Goal: Task Accomplishment & Management: Complete application form

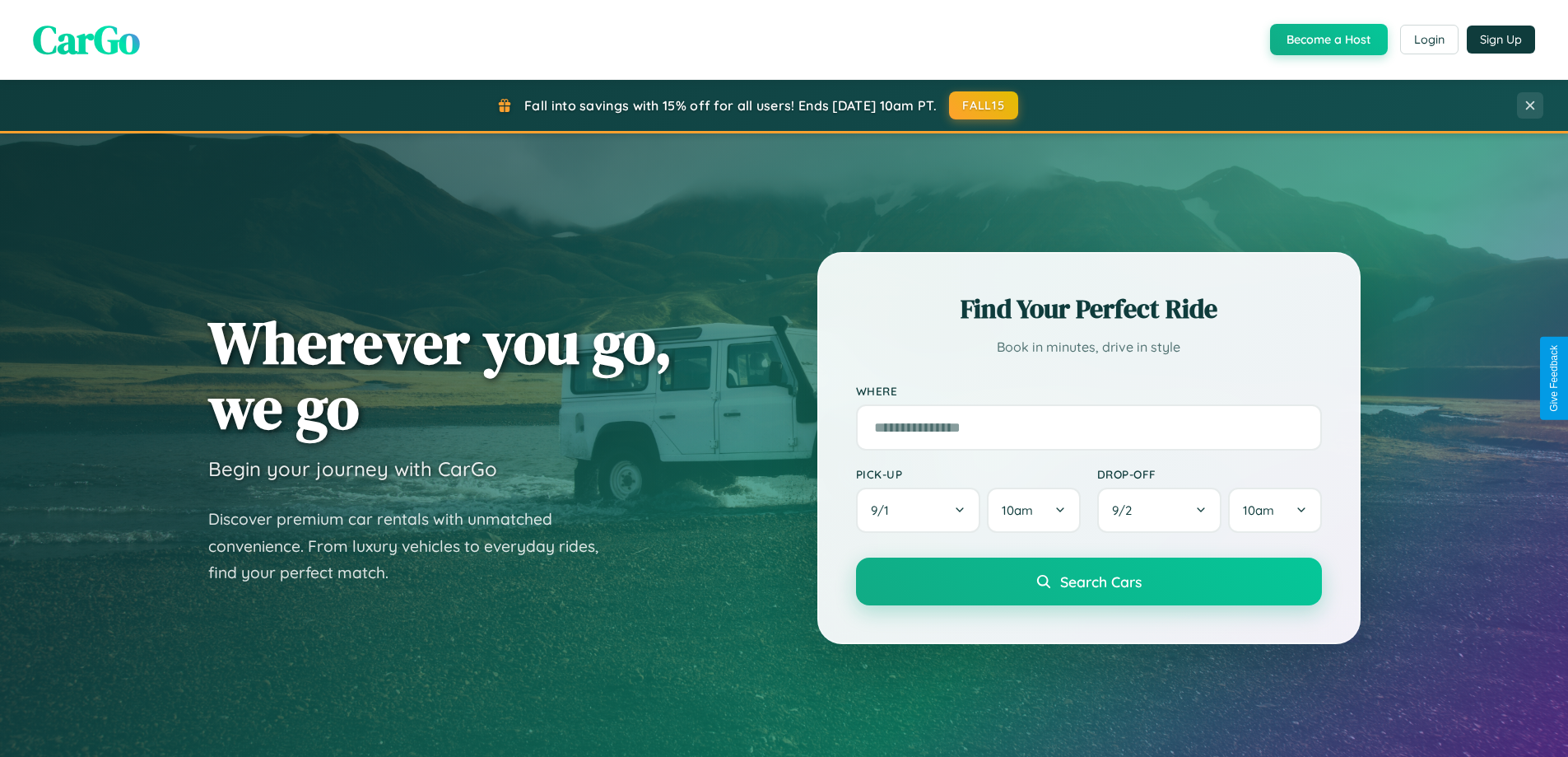
scroll to position [3170, 0]
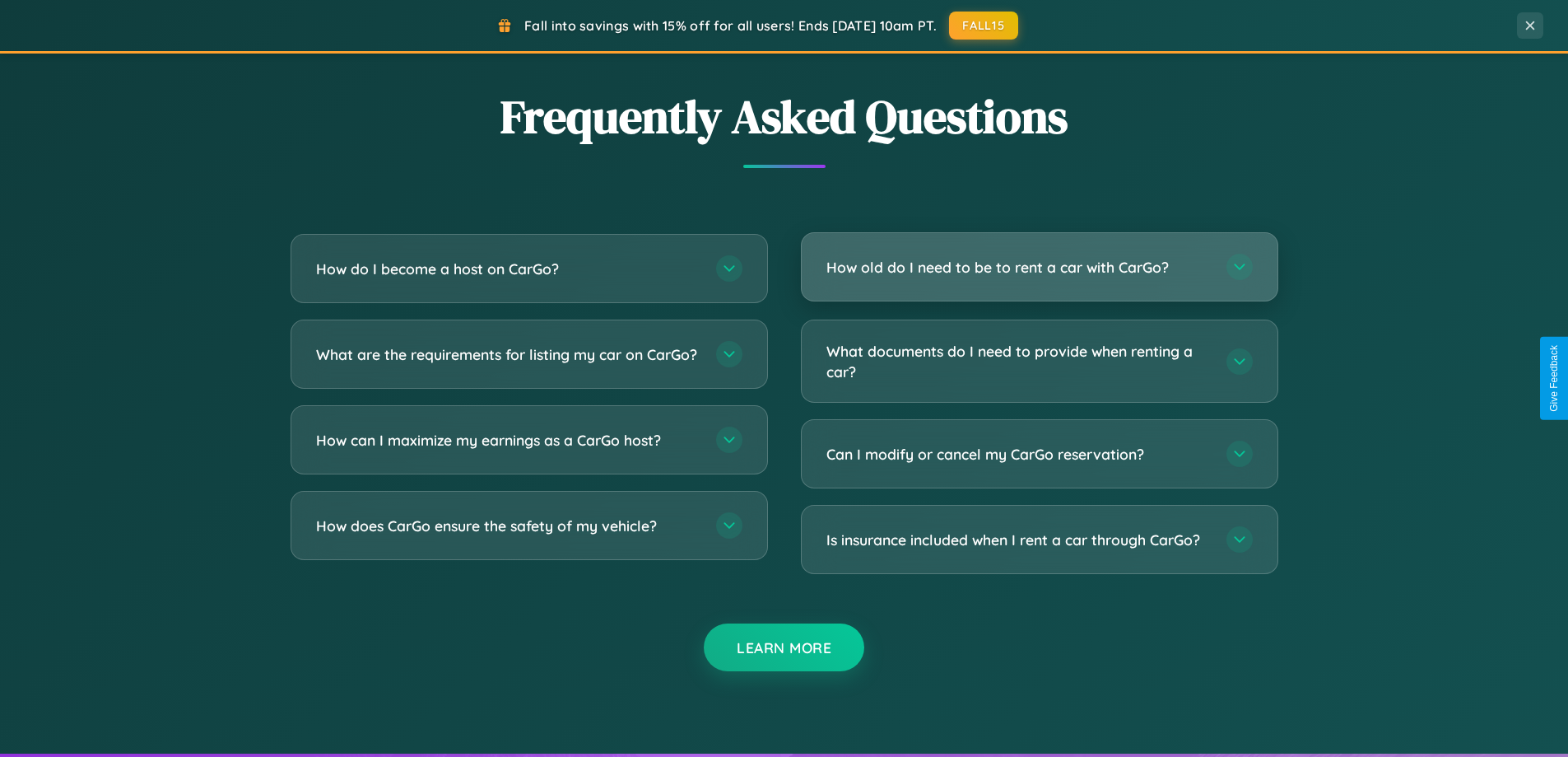
click at [1039, 268] on h3 "How old do I need to be to rent a car with CarGo?" at bounding box center [1018, 267] width 384 height 21
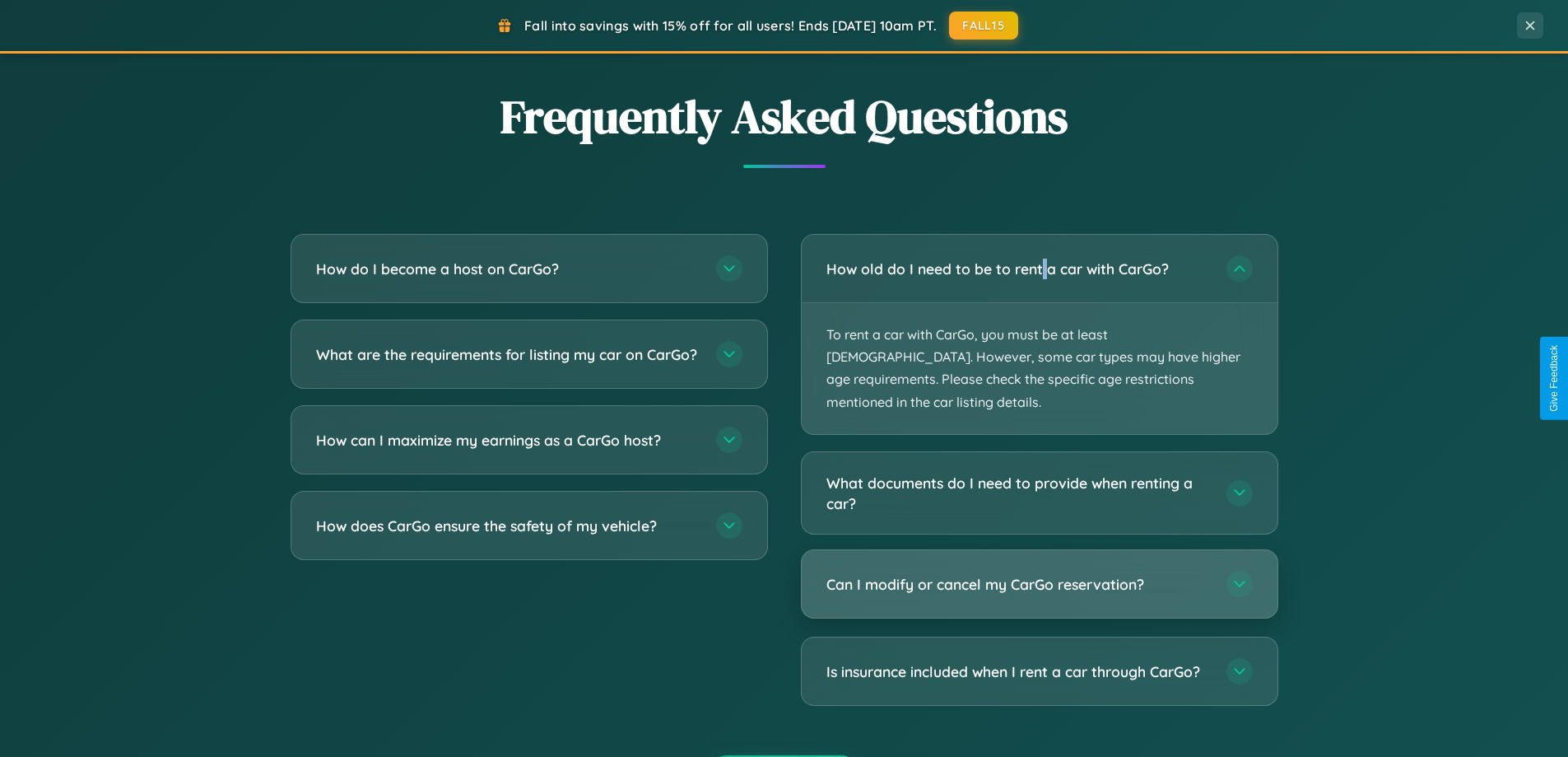
click at [1039, 574] on h3 "Can I modify or cancel my CarGo reservation?" at bounding box center [1018, 584] width 384 height 21
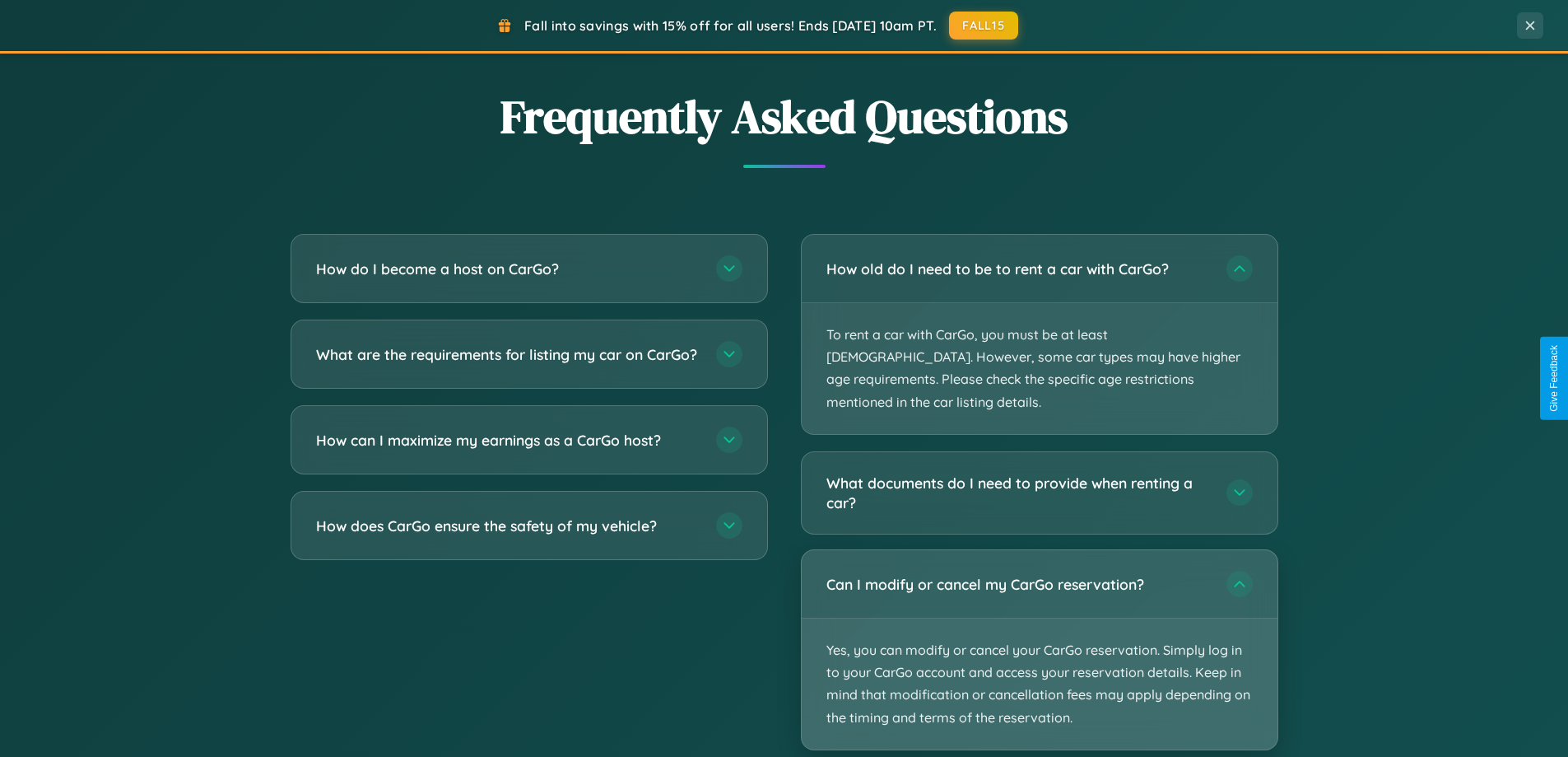
click at [1039, 627] on p "Yes, you can modify or cancel your CarGo reservation. Simply log in to your Car…" at bounding box center [1039, 684] width 476 height 131
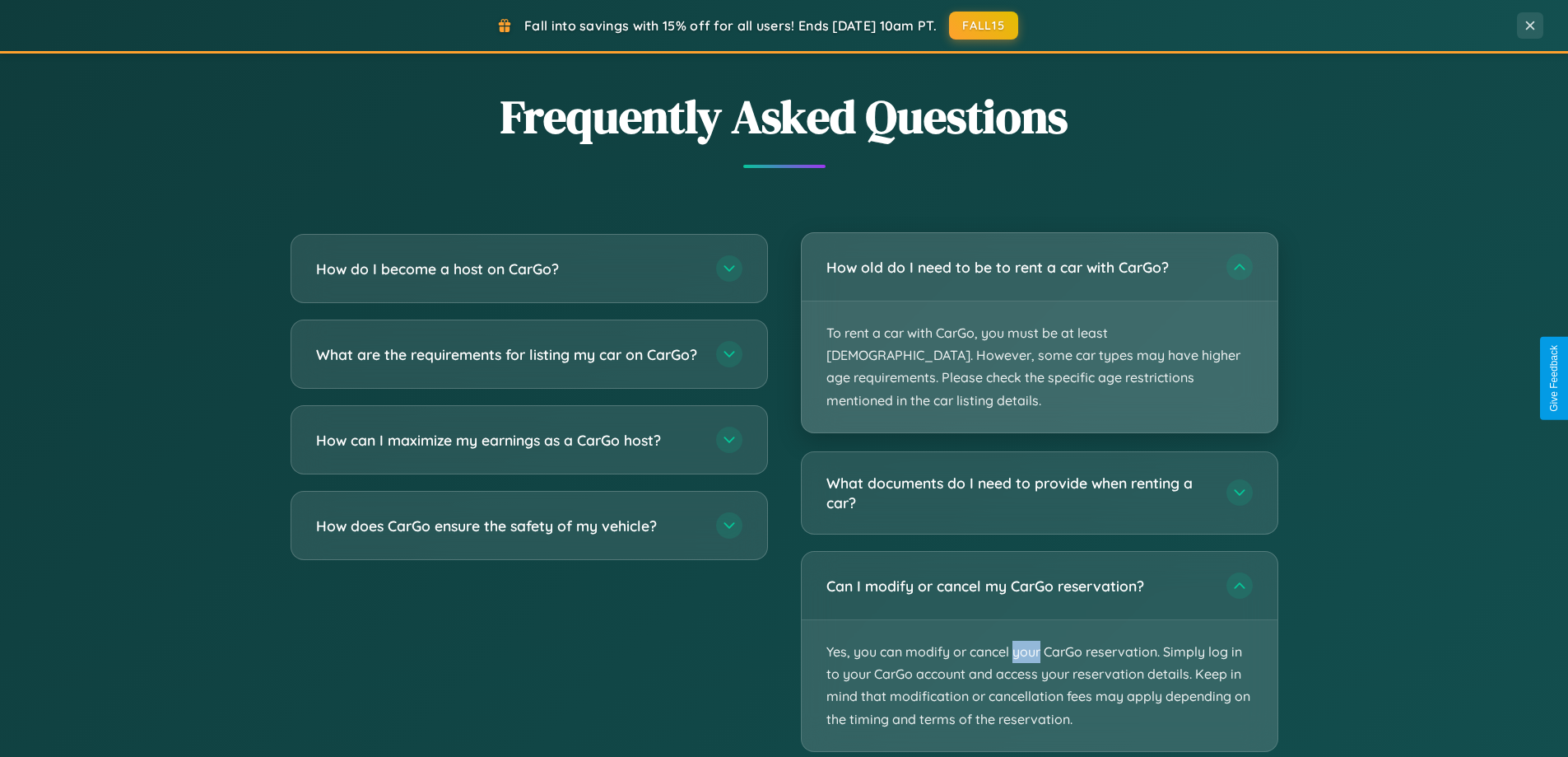
click at [1039, 322] on p "To rent a car with CarGo, you must be at least [DEMOGRAPHIC_DATA]. However, som…" at bounding box center [1039, 366] width 476 height 131
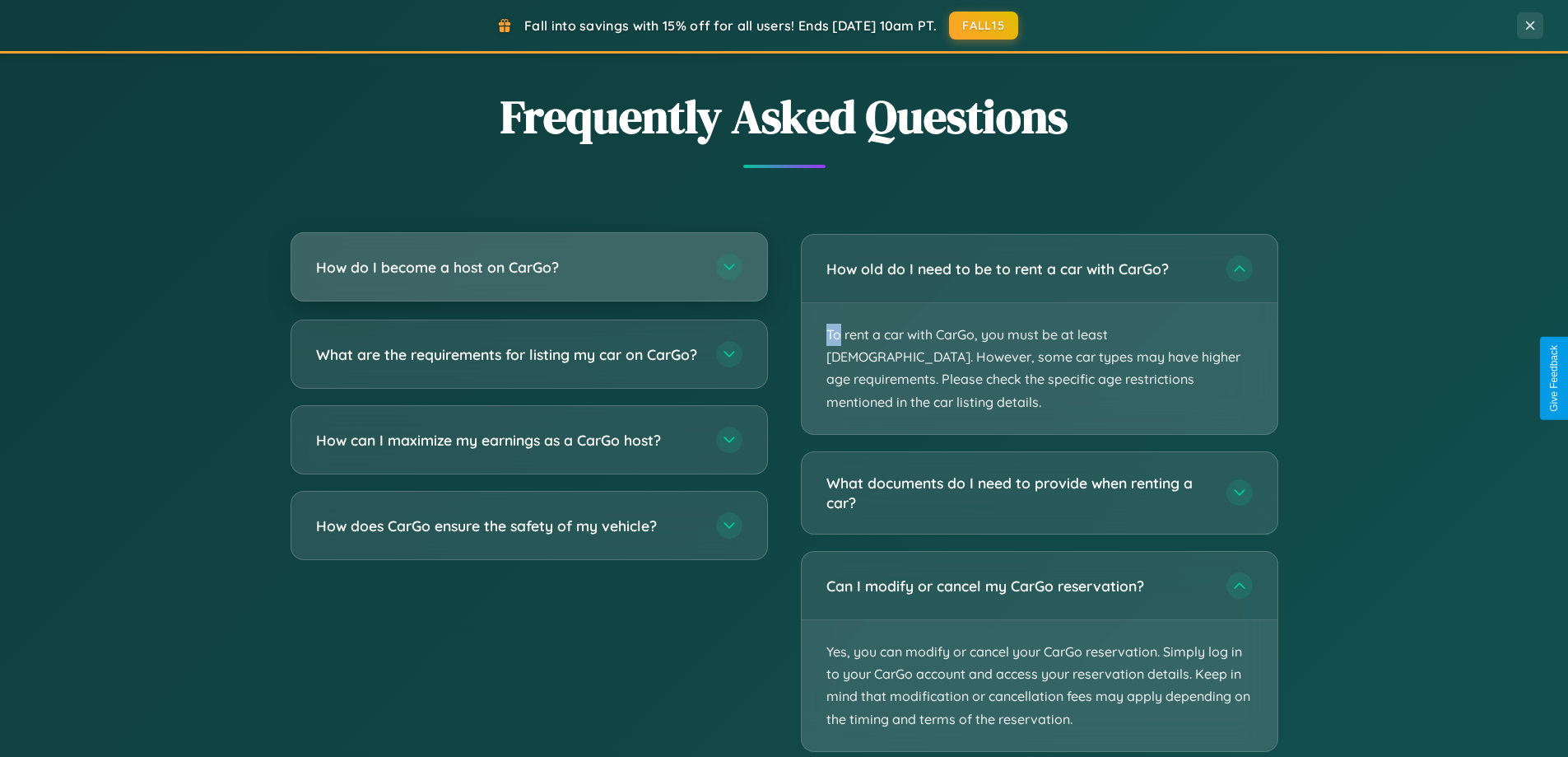
click at [529, 267] on h3 "How do I become a host on CarGo?" at bounding box center [508, 267] width 384 height 21
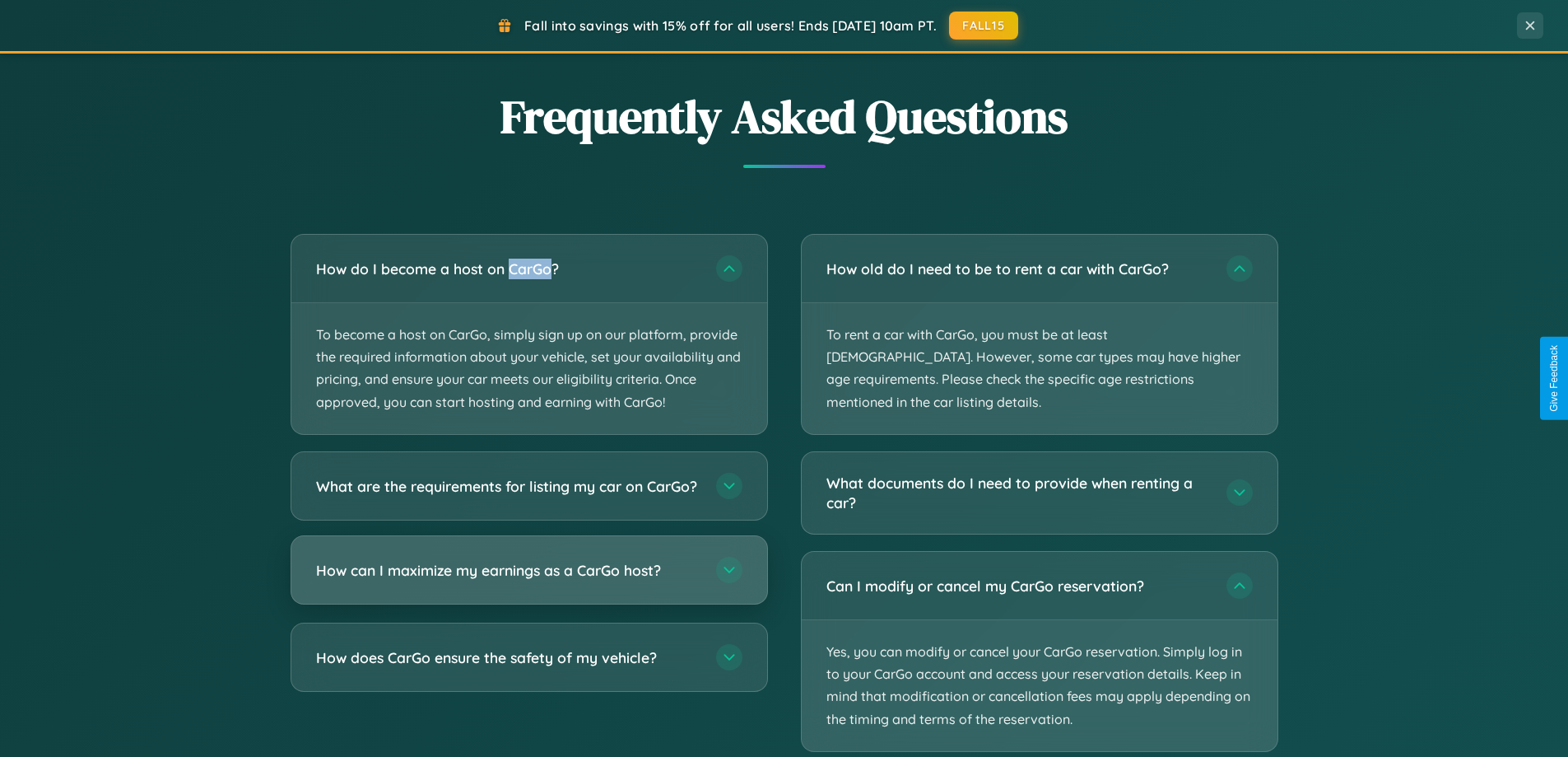
click at [529, 580] on h3 "How can I maximize my earnings as a CarGo host?" at bounding box center [508, 569] width 384 height 21
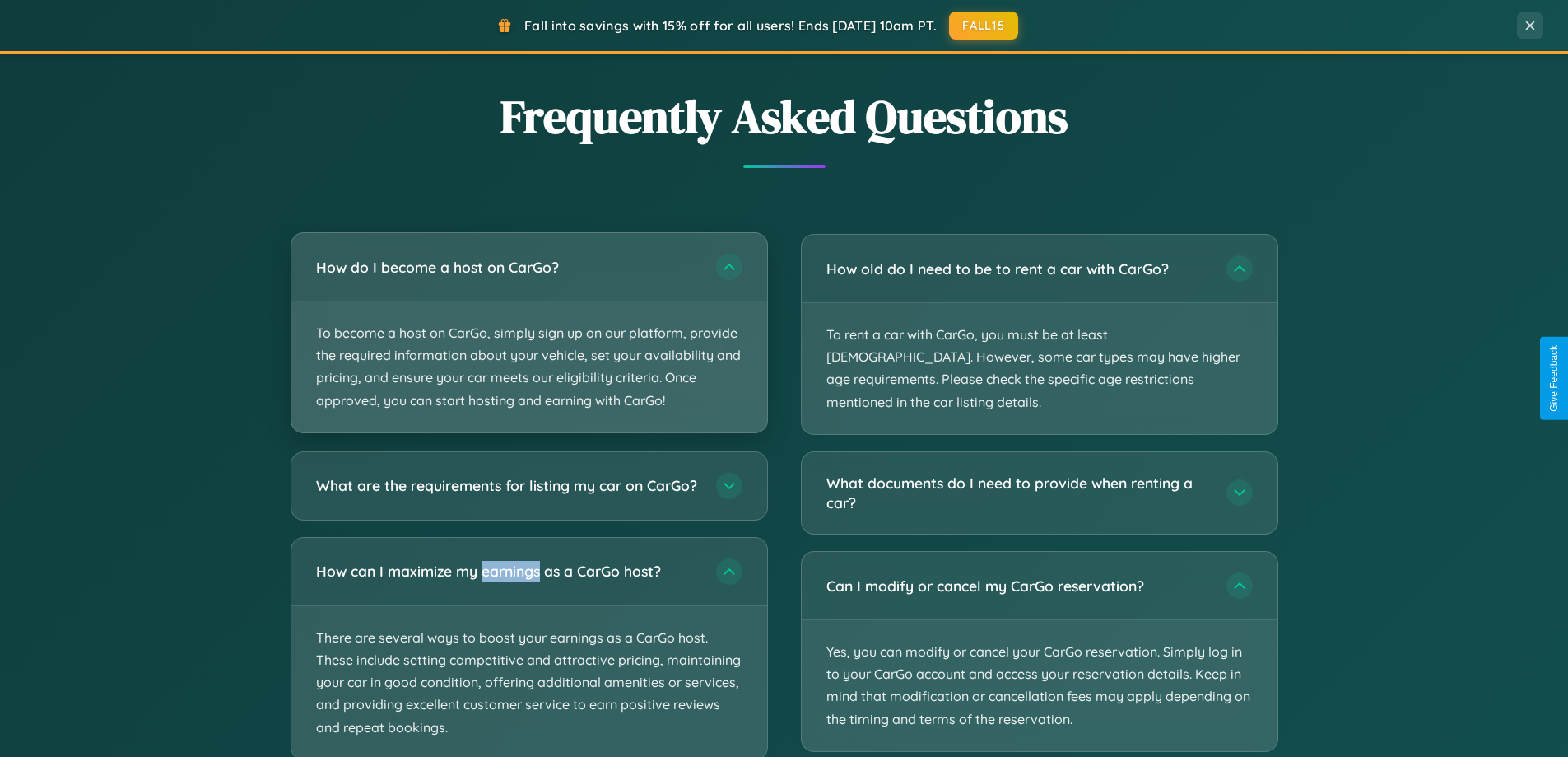
click at [529, 333] on p "To become a host on CarGo, simply sign up on our platform, provide the required…" at bounding box center [530, 366] width 476 height 131
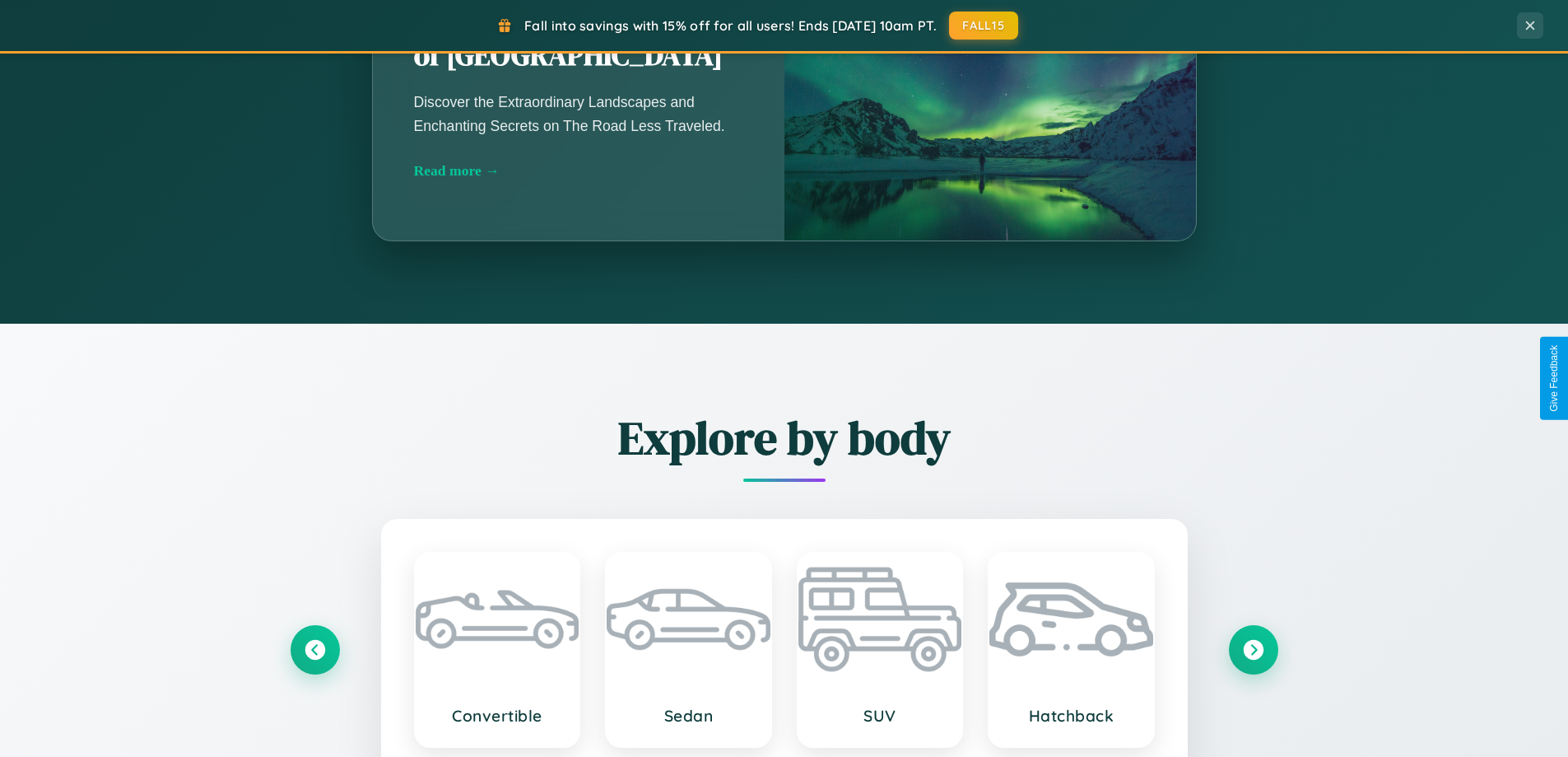
scroll to position [710, 0]
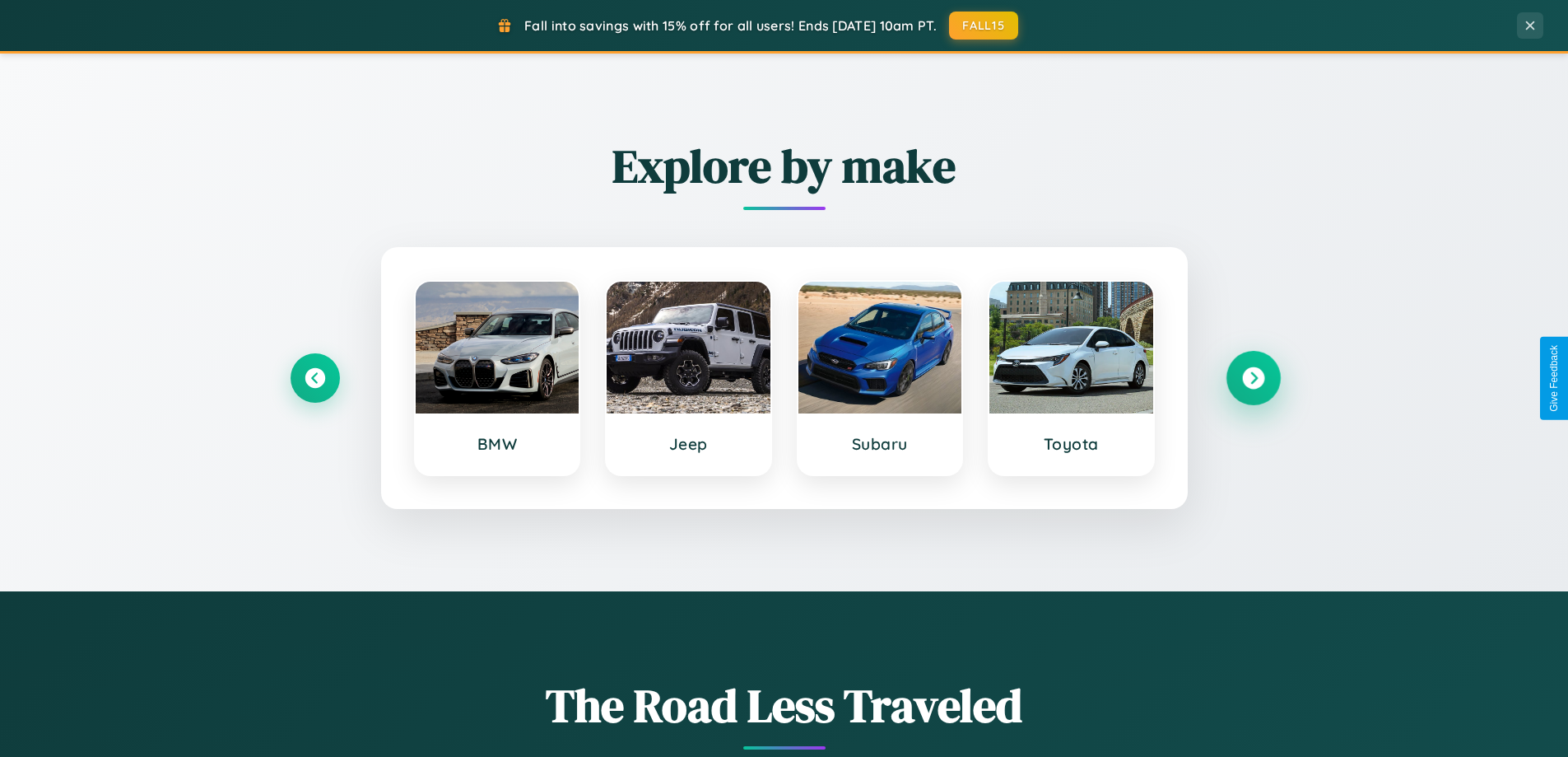
click at [1253, 378] on icon at bounding box center [1253, 378] width 22 height 22
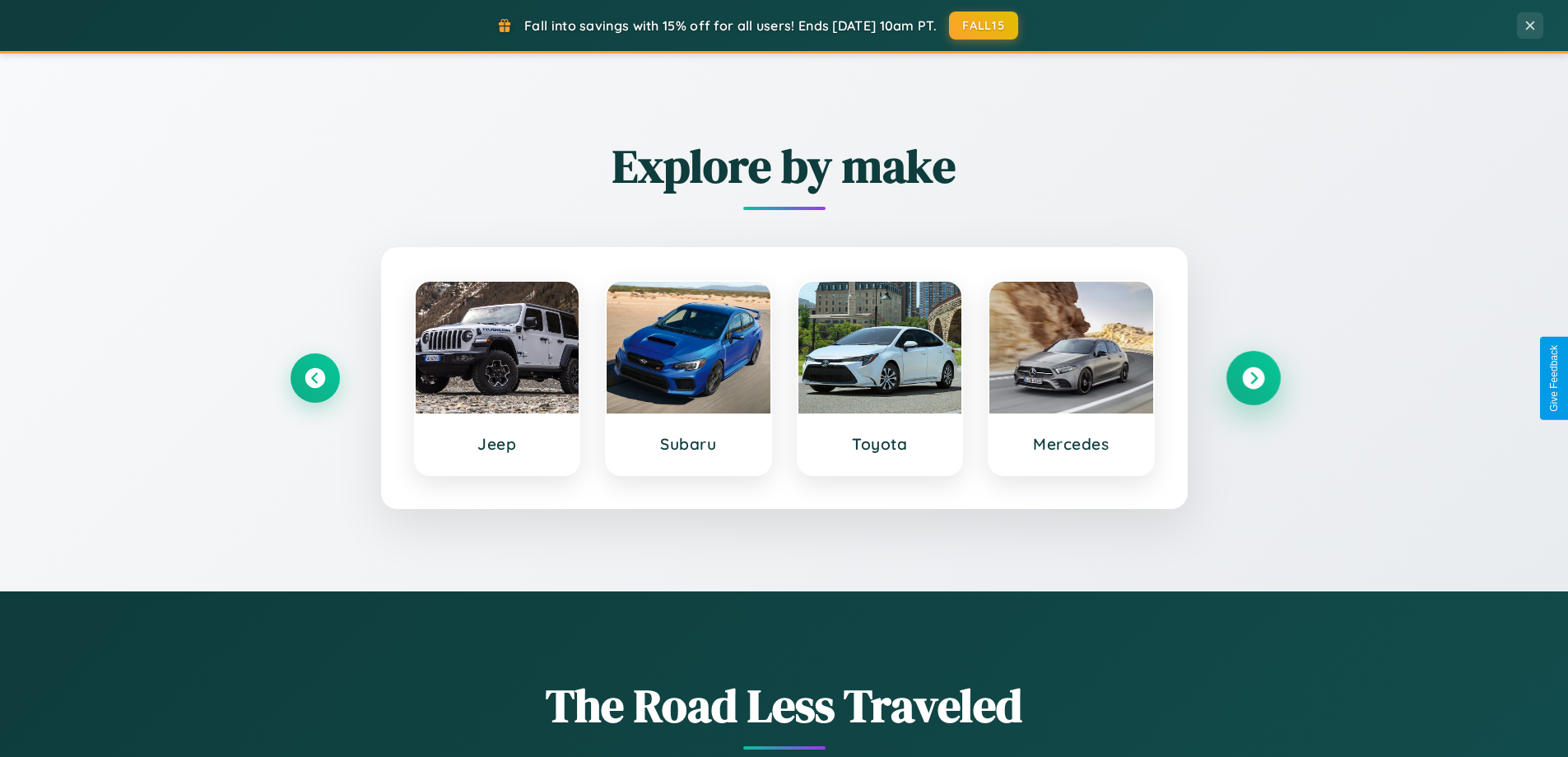
click at [1253, 378] on icon at bounding box center [1253, 378] width 22 height 22
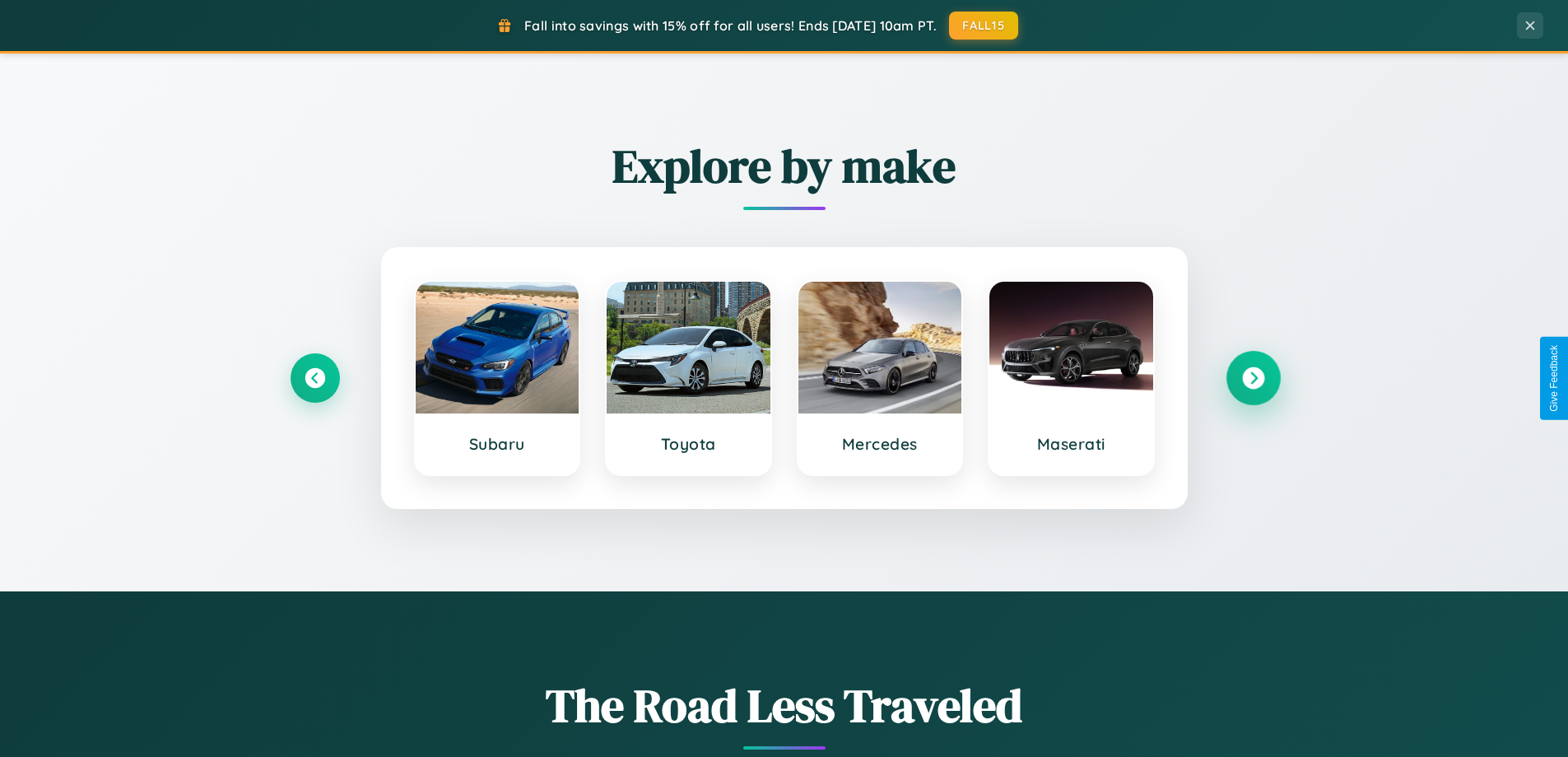
click at [1253, 378] on icon at bounding box center [1253, 378] width 22 height 22
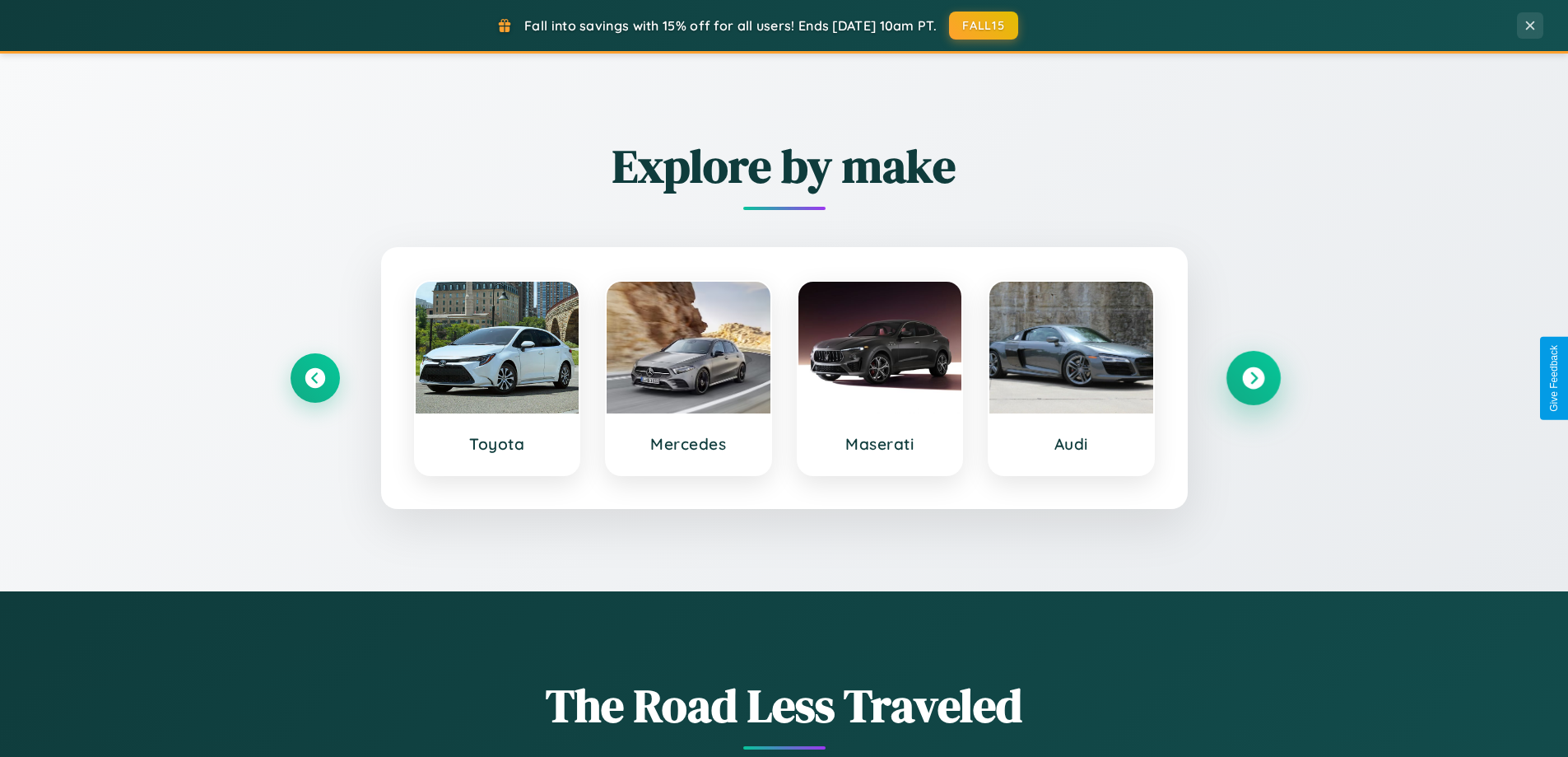
click at [1253, 378] on icon at bounding box center [1253, 378] width 22 height 22
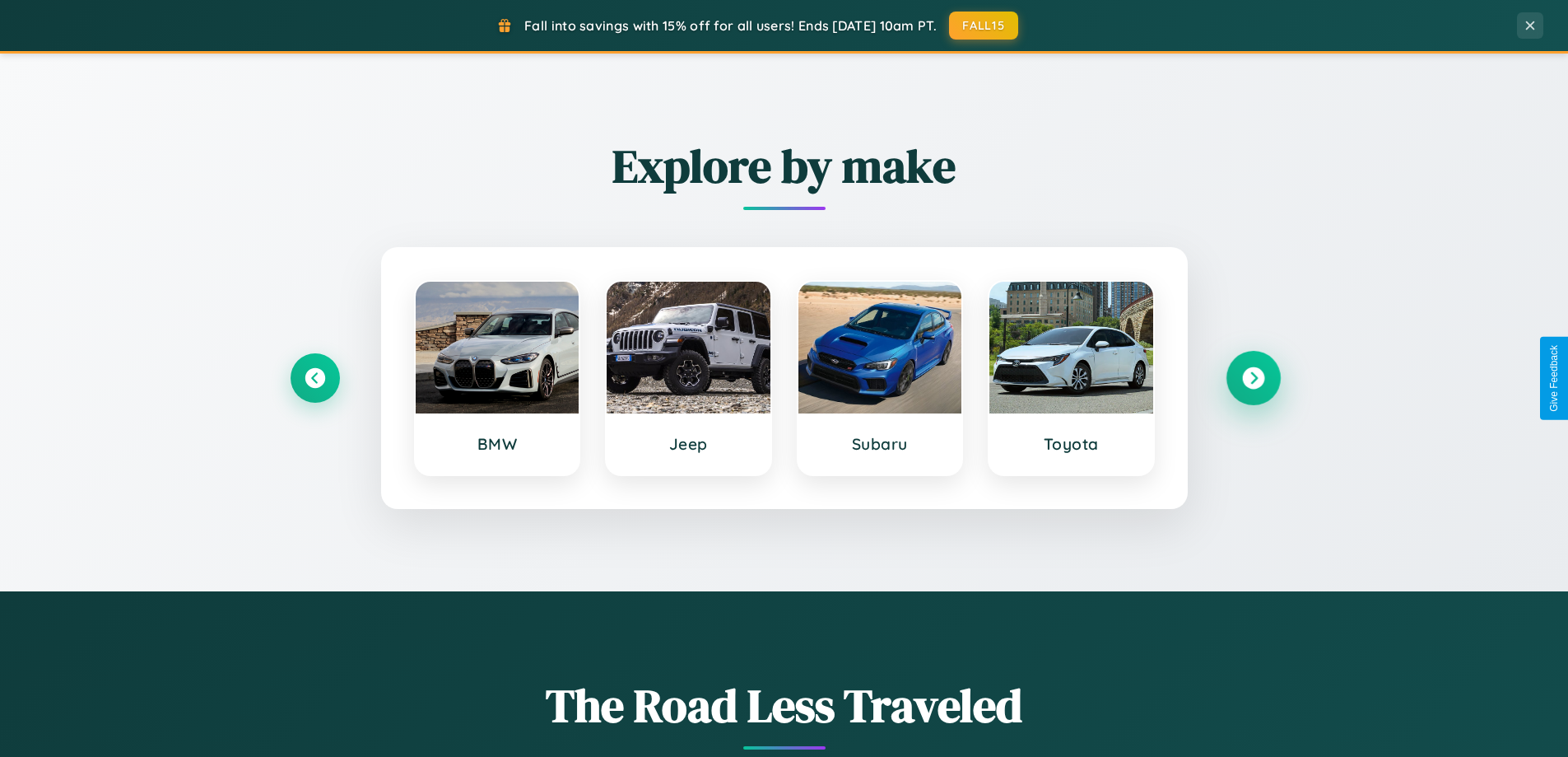
click at [1253, 378] on icon at bounding box center [1253, 378] width 22 height 22
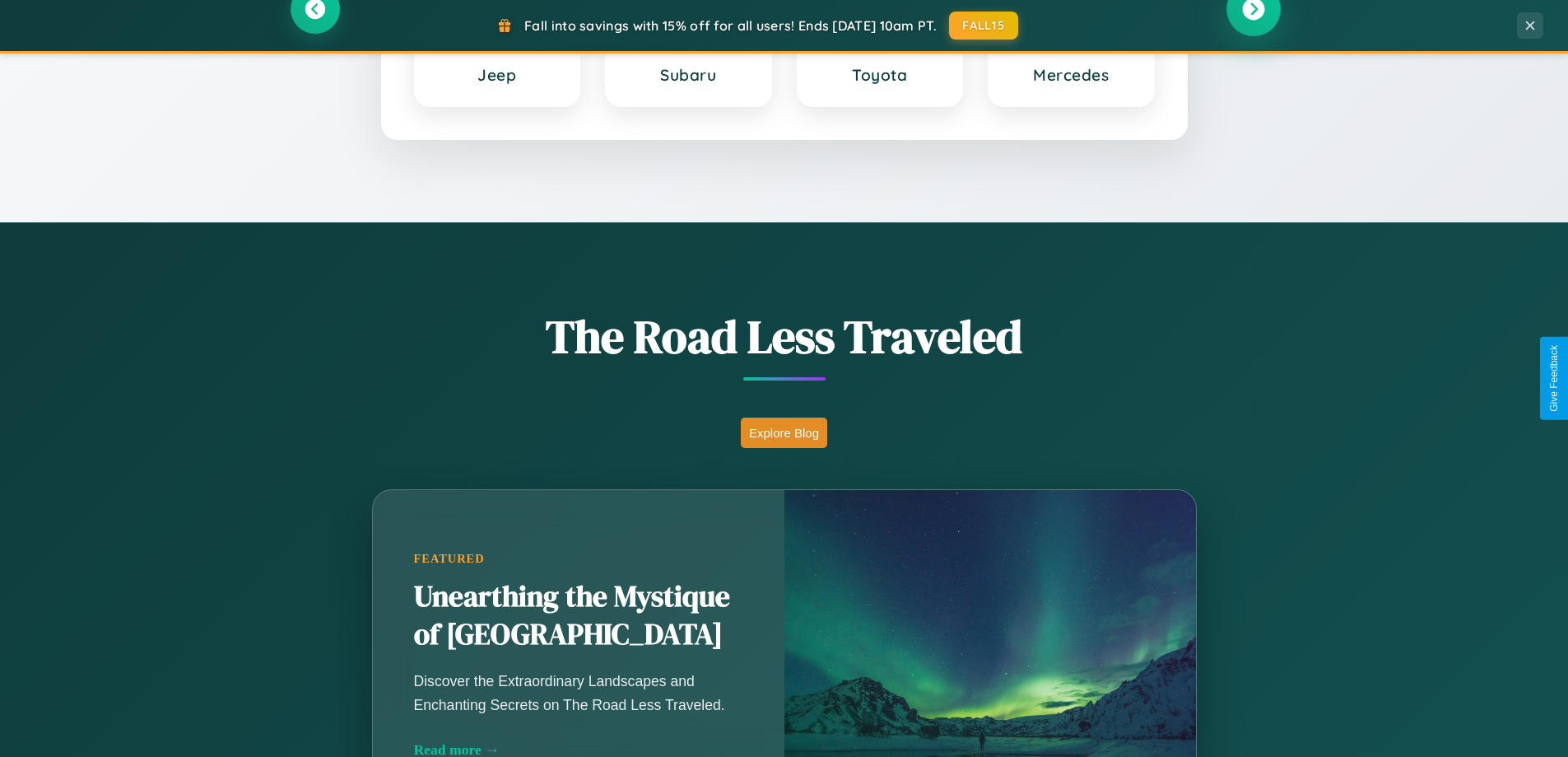
scroll to position [1133, 0]
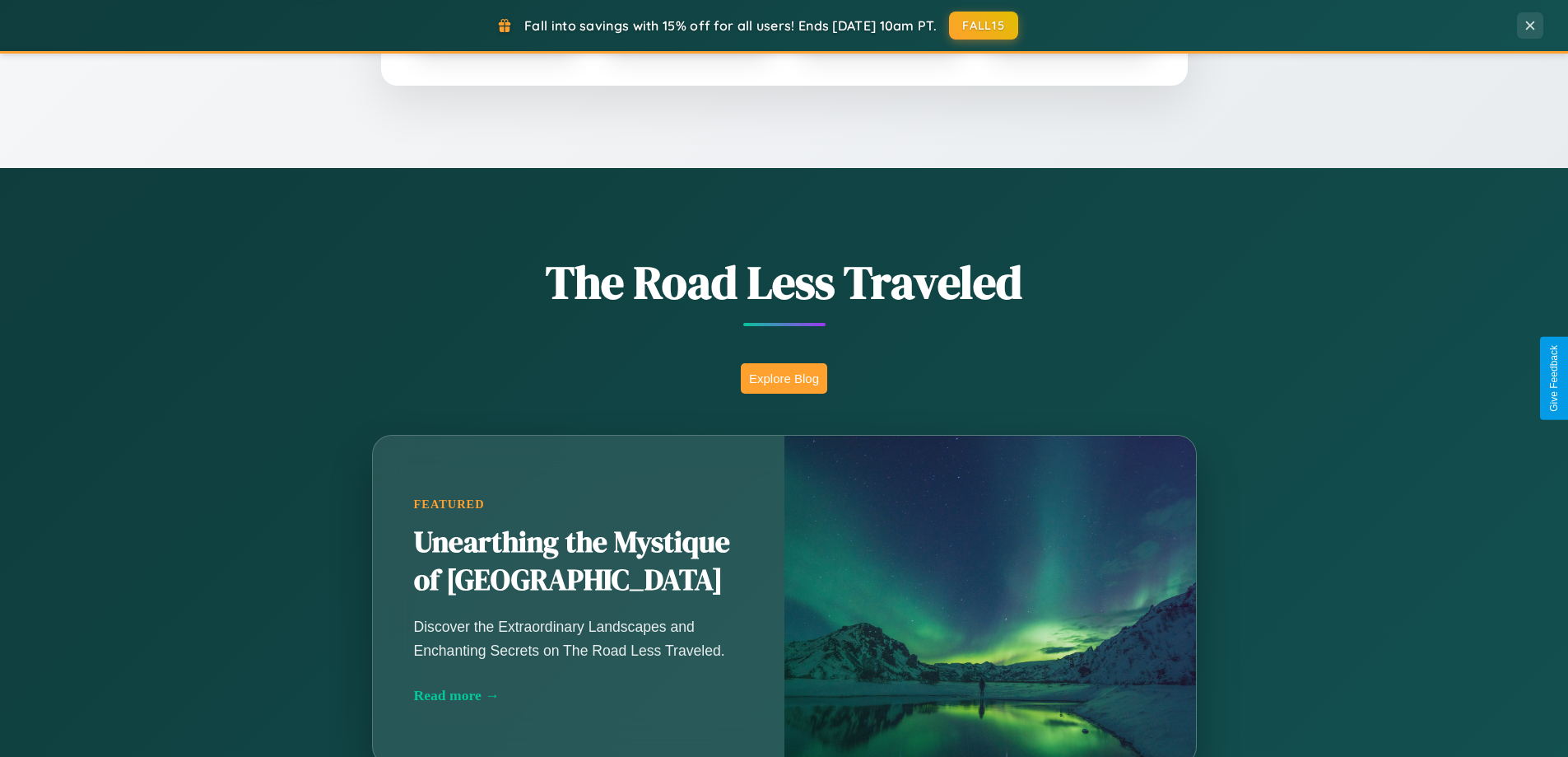
click at [784, 378] on button "Explore Blog" at bounding box center [784, 378] width 86 height 30
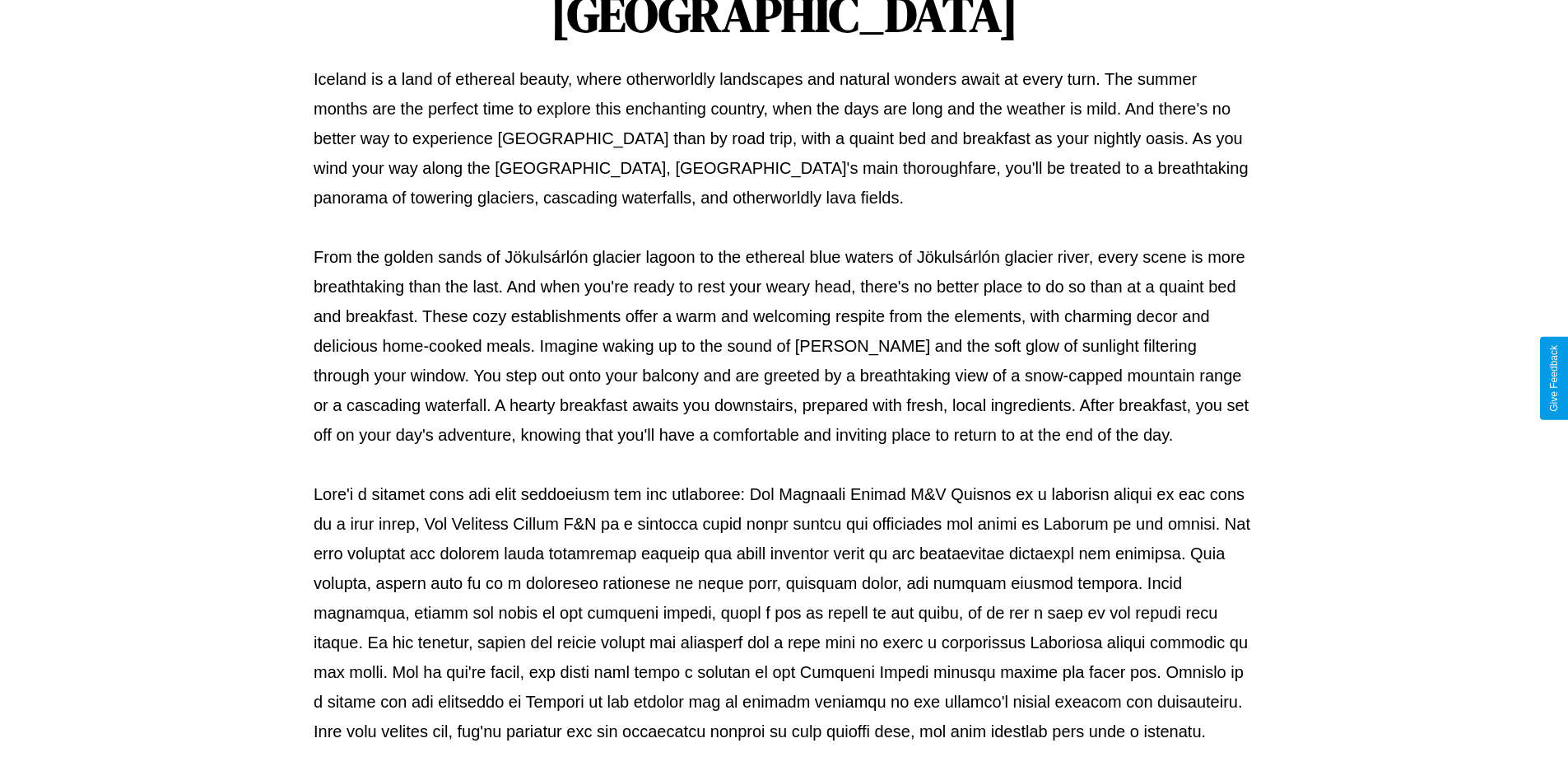
scroll to position [533, 0]
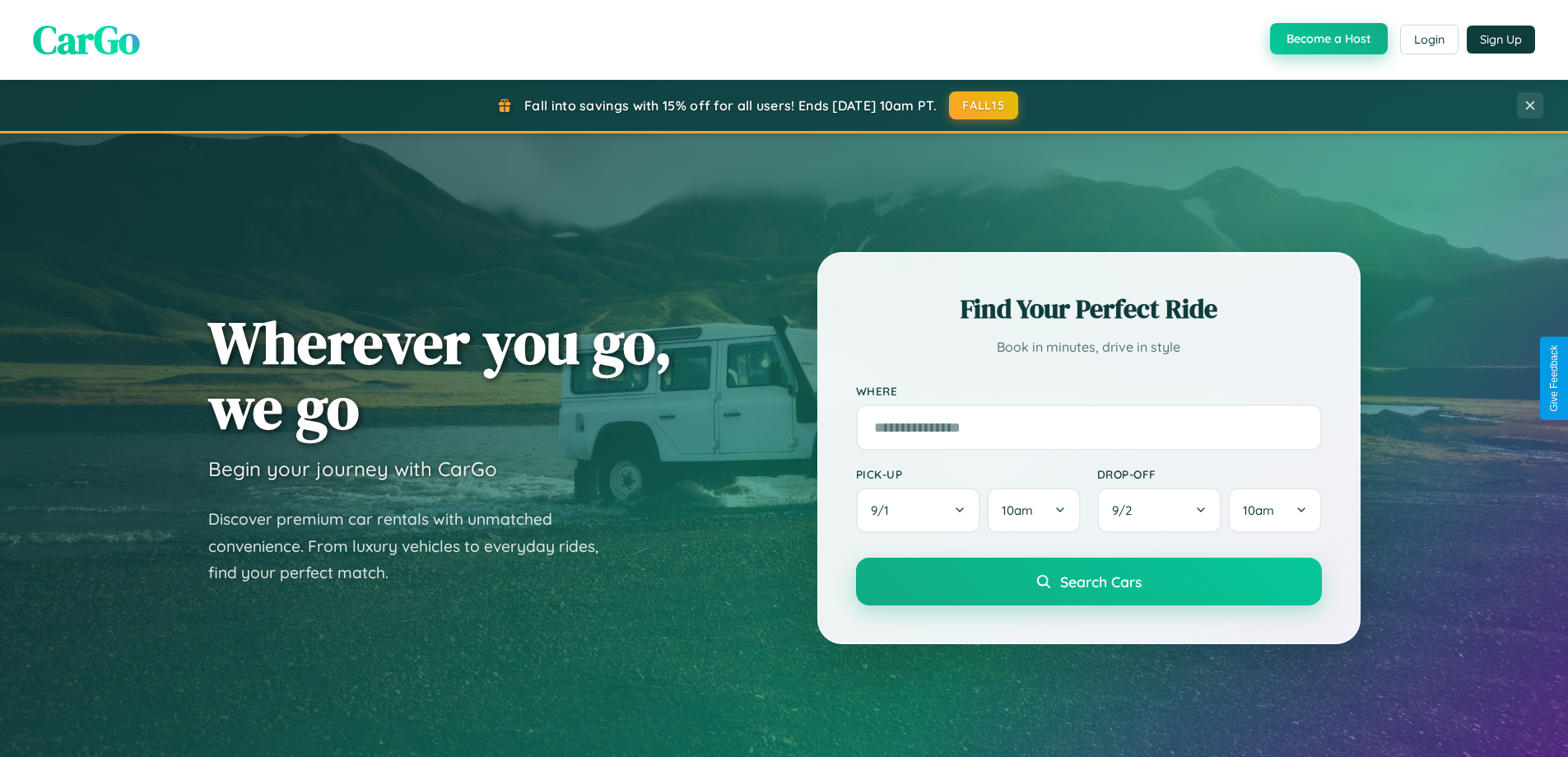
click at [1327, 40] on button "Become a Host" at bounding box center [1329, 38] width 118 height 31
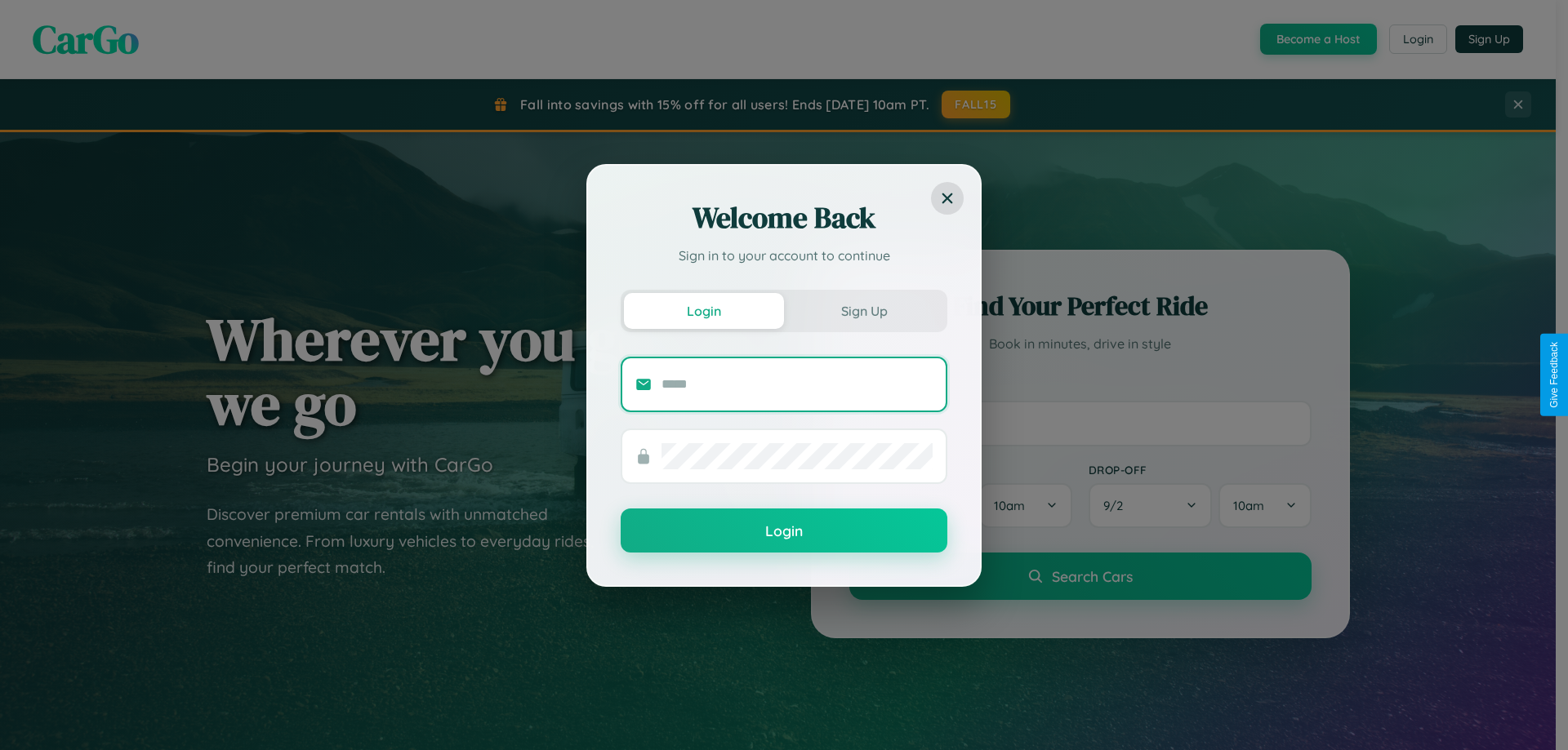
click at [797, 383] on input "text" at bounding box center [796, 384] width 271 height 26
type input "**********"
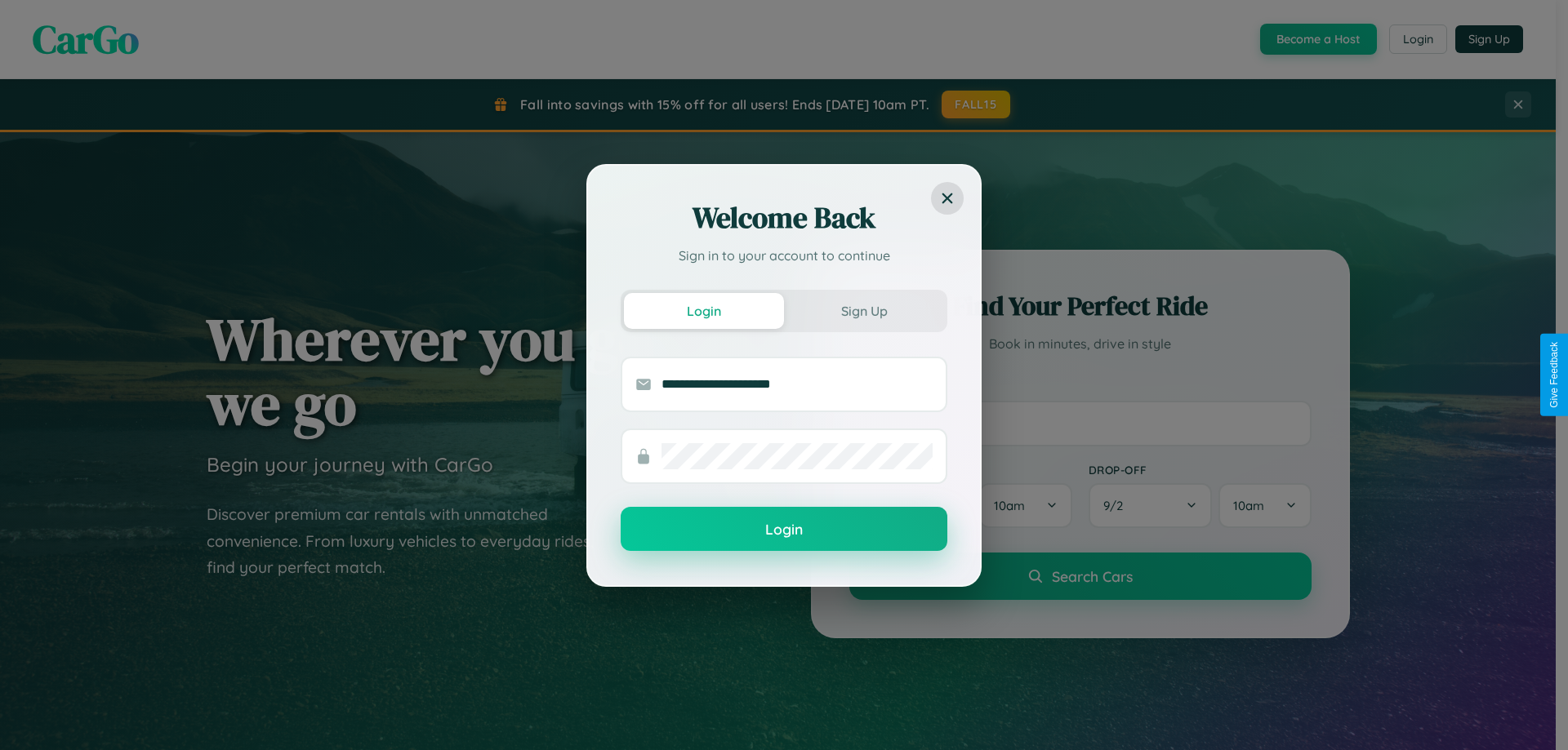
click at [784, 530] on button "Login" at bounding box center [783, 529] width 326 height 44
